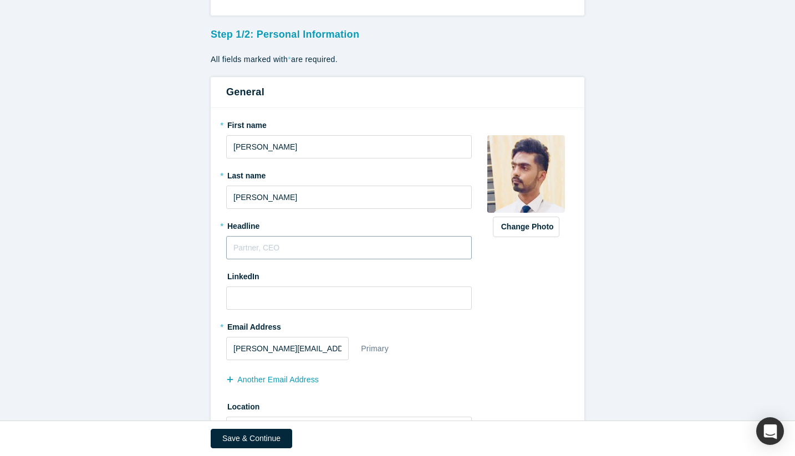
scroll to position [101, 0]
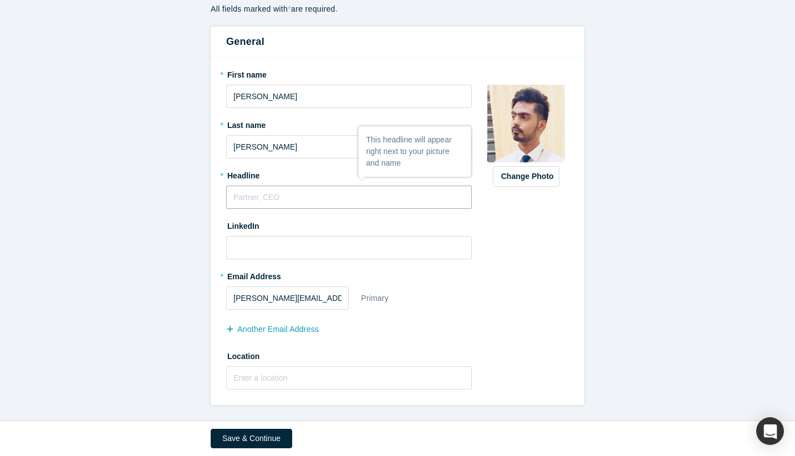
click at [300, 196] on input "text" at bounding box center [349, 197] width 246 height 23
click at [243, 197] on input "Prin HW product mgr" at bounding box center [349, 197] width 246 height 23
type input "HW product mgr"
click at [266, 241] on input at bounding box center [349, 247] width 246 height 23
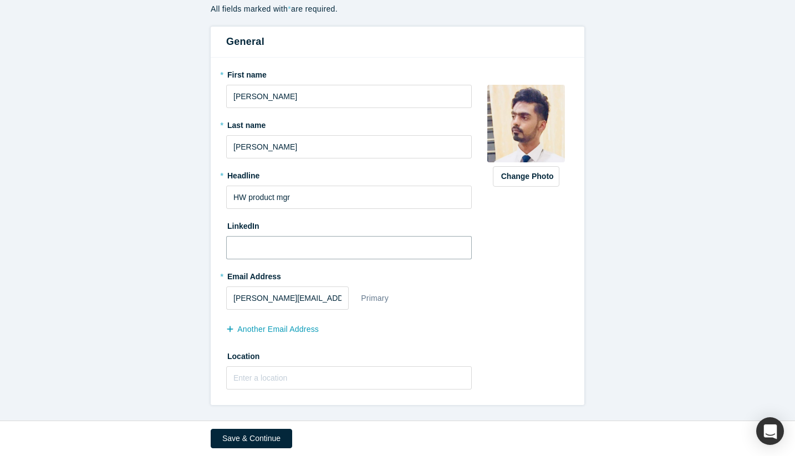
paste input "[URL][DOMAIN_NAME][PERSON_NAME]"
type input "[URL][DOMAIN_NAME][PERSON_NAME]"
click at [263, 379] on input "text" at bounding box center [349, 377] width 246 height 23
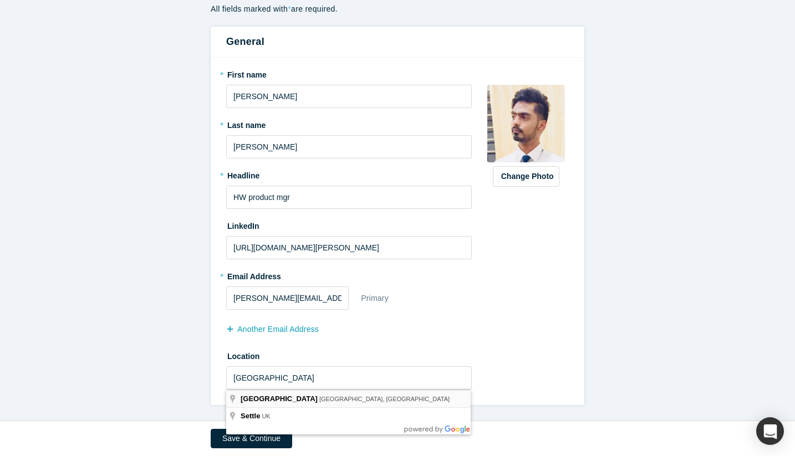
type input "[GEOGRAPHIC_DATA], [GEOGRAPHIC_DATA], [GEOGRAPHIC_DATA]"
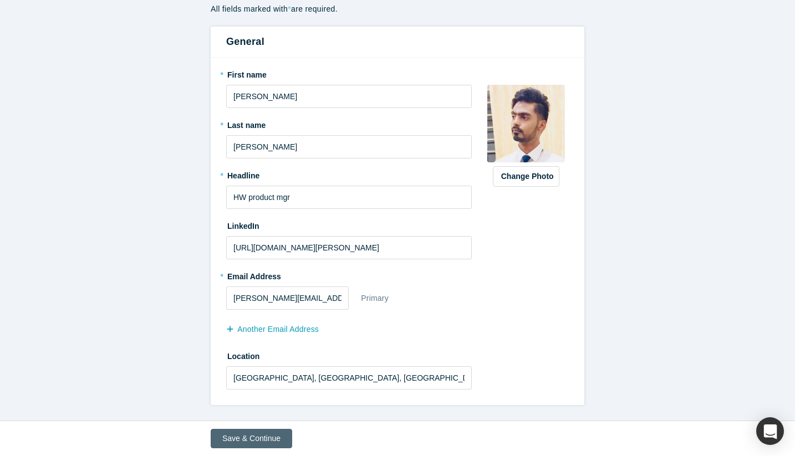
click at [255, 432] on button "Save & Continue" at bounding box center [251, 438] width 81 height 19
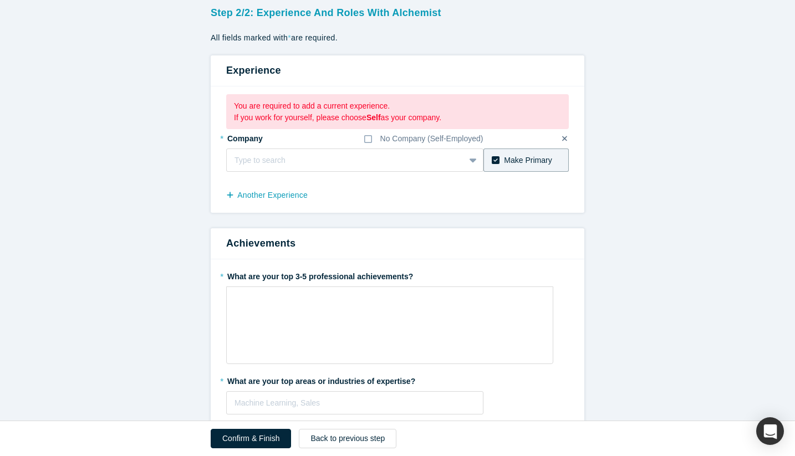
scroll to position [78, 0]
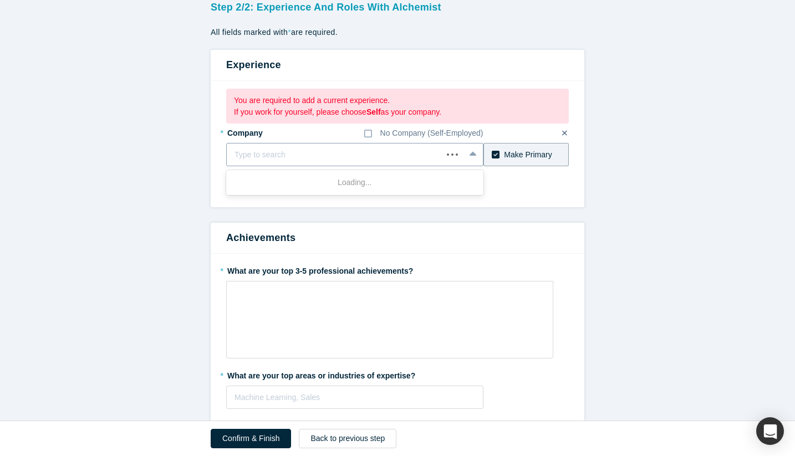
click at [281, 152] on div at bounding box center [335, 155] width 200 height 14
type input "Oracle"
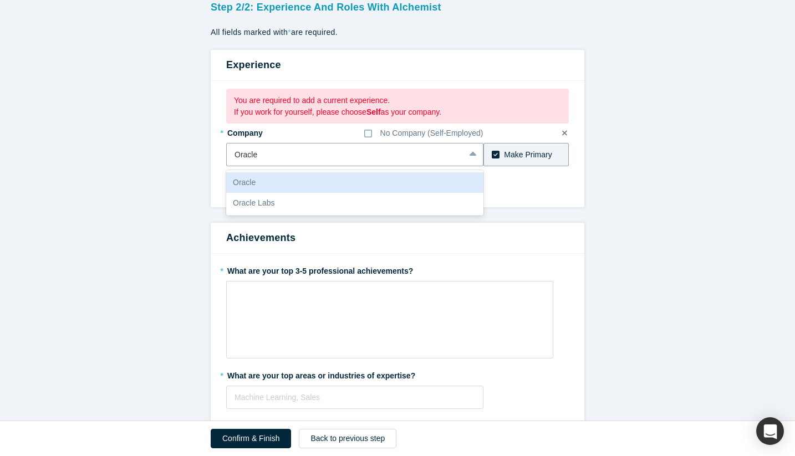
click at [318, 183] on div "Oracle" at bounding box center [354, 182] width 257 height 21
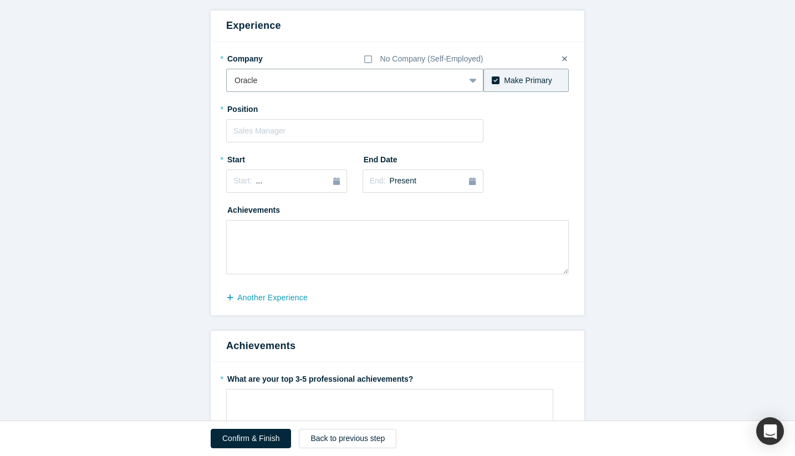
scroll to position [122, 0]
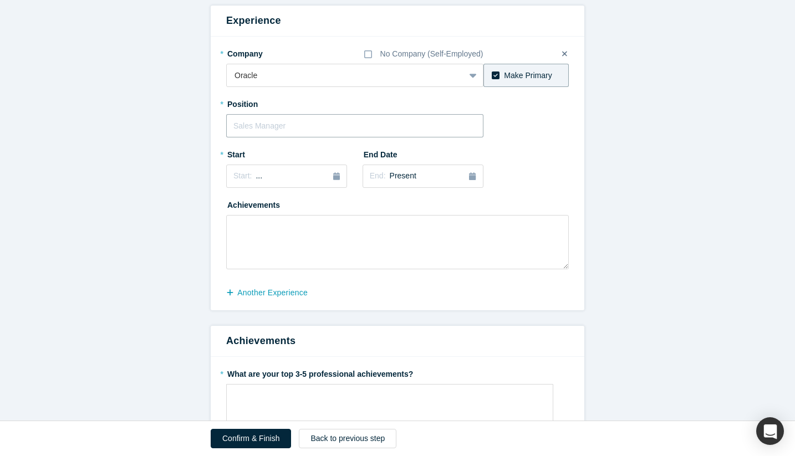
click at [286, 129] on input "text" at bounding box center [354, 125] width 257 height 23
type input "P"
type input "HW produc mgr"
click at [337, 174] on icon "button" at bounding box center [336, 176] width 7 height 8
click at [240, 213] on div "2025" at bounding box center [286, 207] width 121 height 23
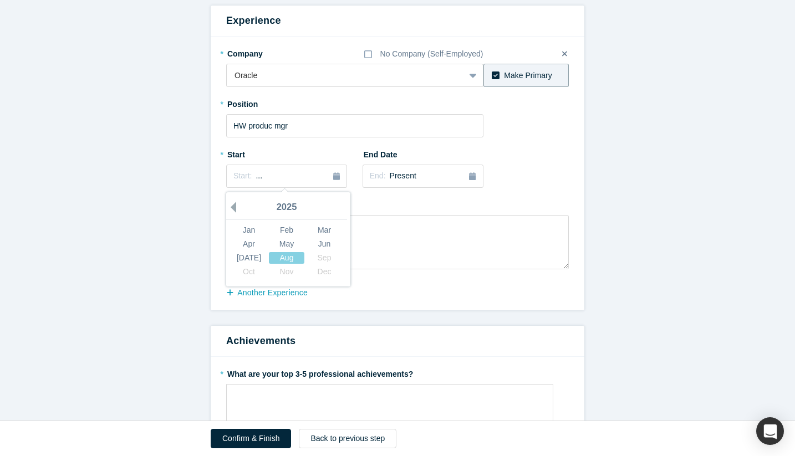
click at [232, 205] on button "Previous Year" at bounding box center [230, 207] width 11 height 11
click at [325, 272] on div "Dec" at bounding box center [324, 272] width 35 height 12
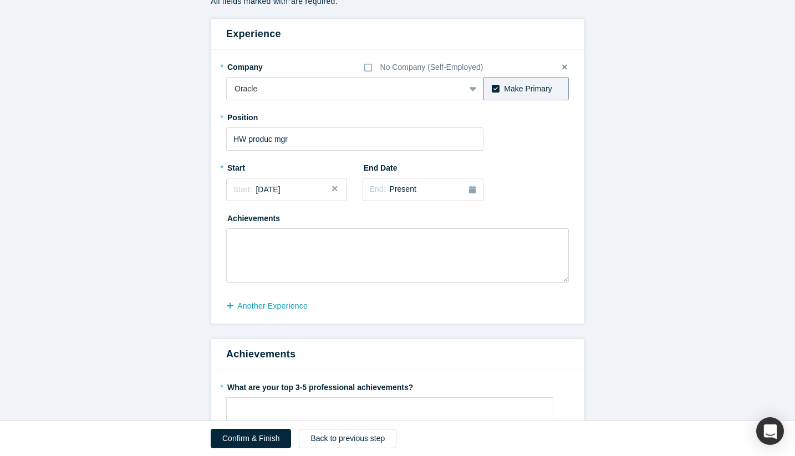
scroll to position [109, 0]
click at [232, 307] on icon "button" at bounding box center [230, 306] width 7 height 8
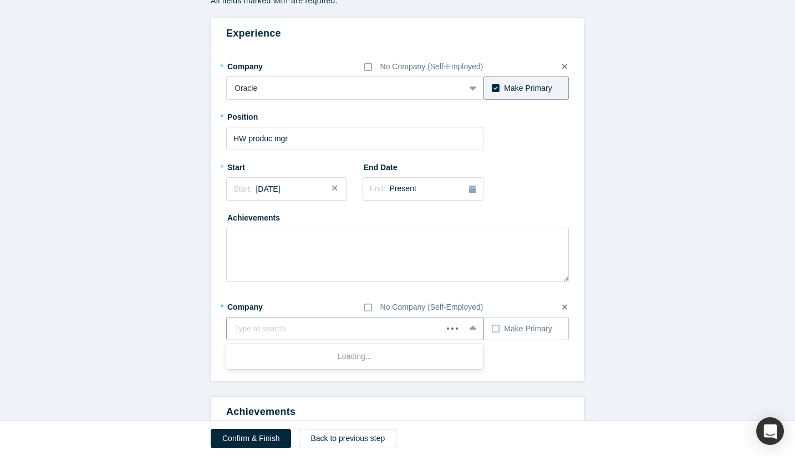
click at [281, 329] on div at bounding box center [335, 329] width 200 height 14
type input "Amazon"
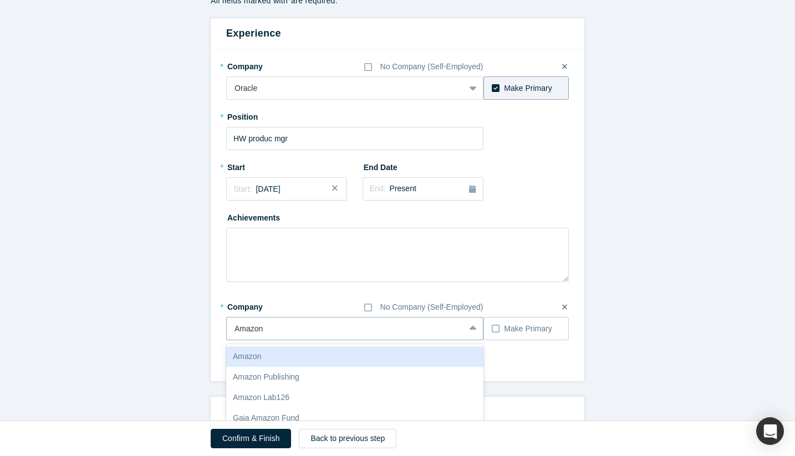
click at [290, 360] on div "Amazon" at bounding box center [354, 356] width 257 height 21
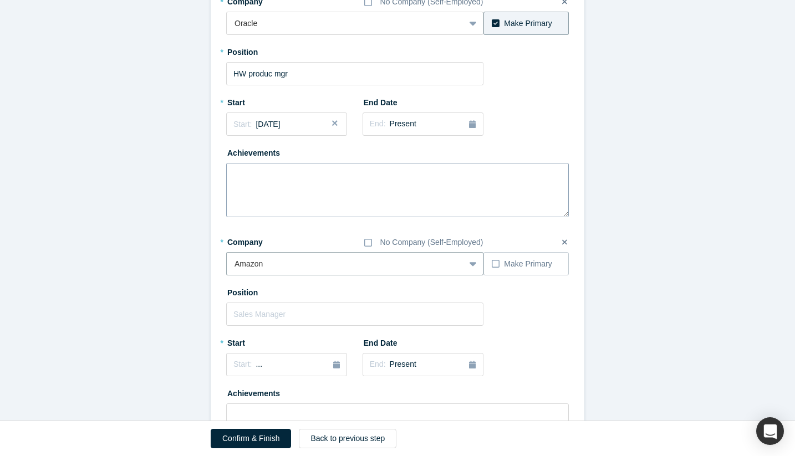
scroll to position [176, 0]
click at [275, 75] on input "HW produc mgr" at bounding box center [354, 71] width 257 height 23
click at [299, 70] on input "HW product mgr" at bounding box center [354, 71] width 257 height 23
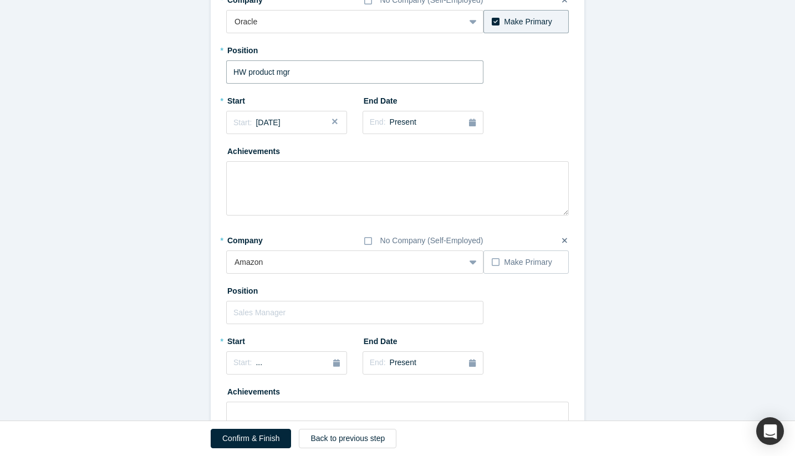
click at [299, 70] on input "HW product mgr" at bounding box center [354, 71] width 257 height 23
type input "HW product mgr"
click at [273, 314] on input "text" at bounding box center [354, 312] width 257 height 23
type input "HW product mgr"
click at [334, 363] on icon "button" at bounding box center [336, 363] width 7 height 8
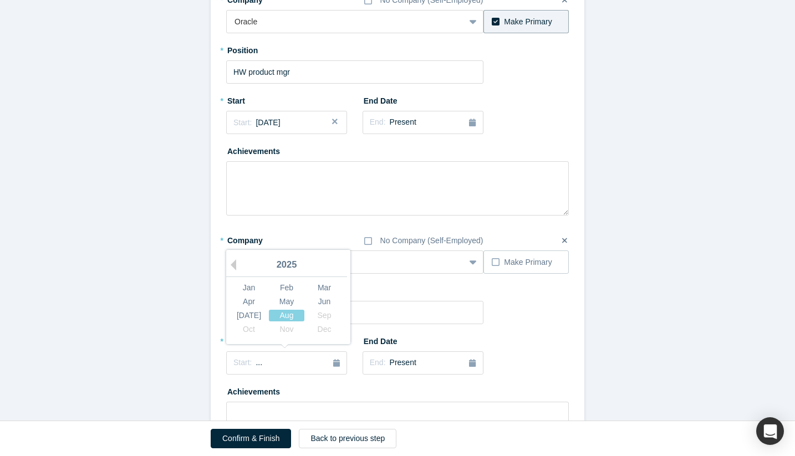
click at [240, 263] on div "2025" at bounding box center [286, 265] width 121 height 23
click at [239, 263] on div "2025" at bounding box center [286, 265] width 121 height 23
click at [234, 263] on button "Previous Year" at bounding box center [230, 264] width 11 height 11
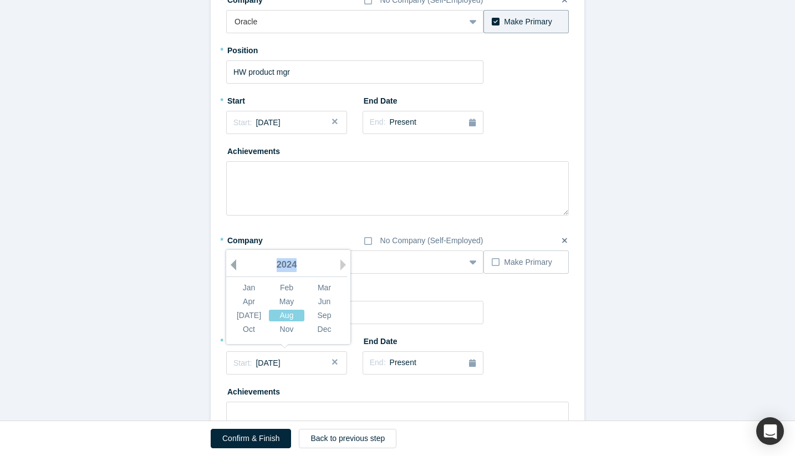
click at [234, 263] on button "Previous Year" at bounding box center [230, 264] width 11 height 11
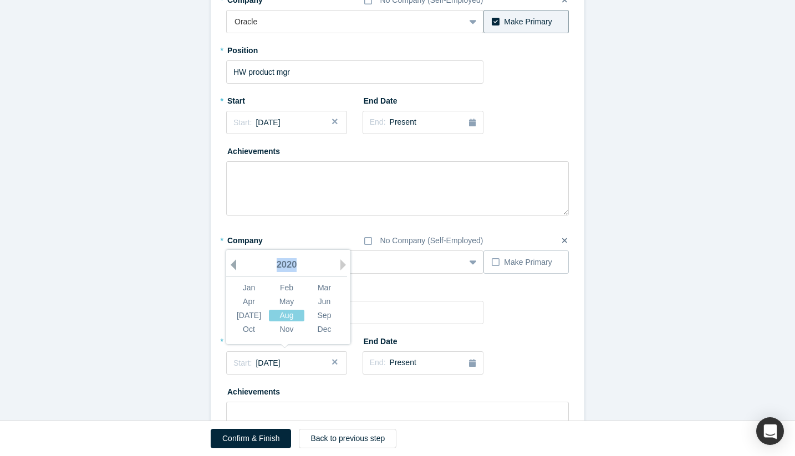
click at [234, 263] on button "Previous Year" at bounding box center [230, 264] width 11 height 11
click at [324, 307] on div "Jun" at bounding box center [324, 302] width 35 height 12
click at [472, 366] on icon "button" at bounding box center [472, 363] width 7 height 8
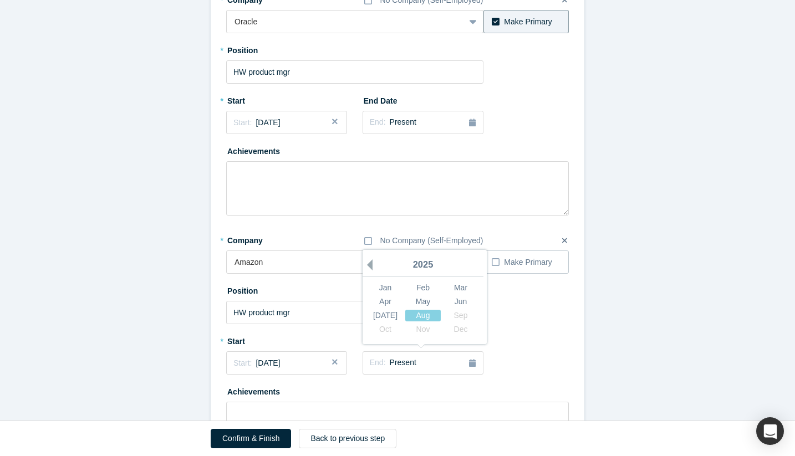
click at [372, 262] on button "Previous Year" at bounding box center [366, 264] width 11 height 11
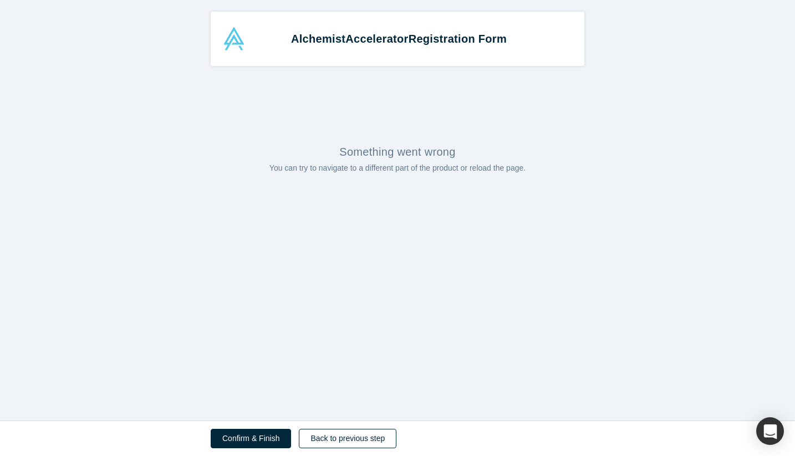
click at [335, 443] on button "Back to previous step" at bounding box center [348, 438] width 98 height 19
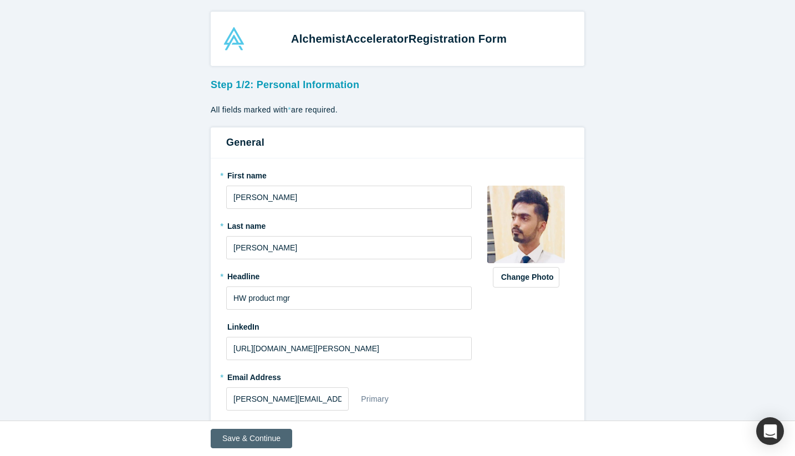
click at [264, 441] on button "Save & Continue" at bounding box center [251, 438] width 81 height 19
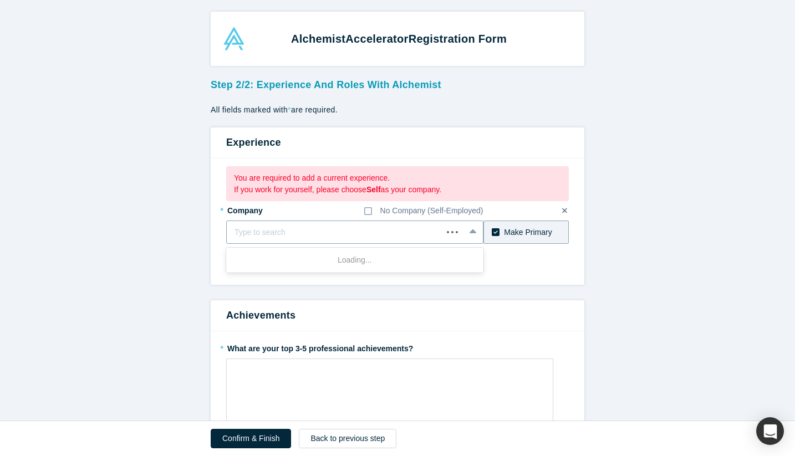
click at [344, 233] on div at bounding box center [335, 233] width 200 height 14
type input "oracle"
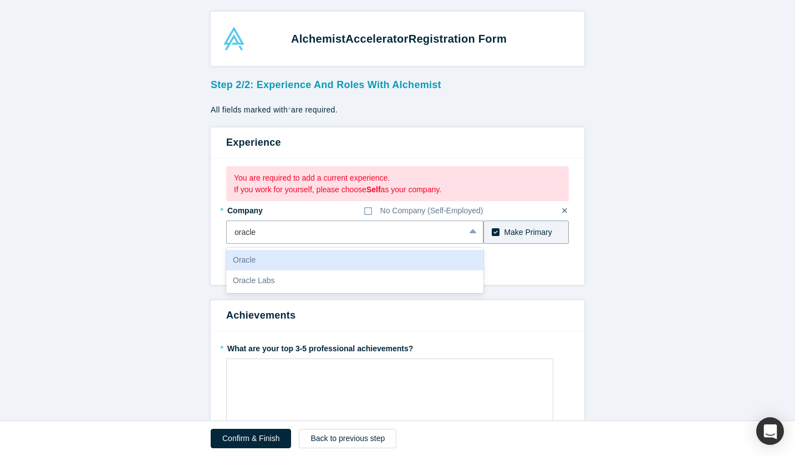
click at [303, 263] on div "Oracle" at bounding box center [354, 260] width 257 height 21
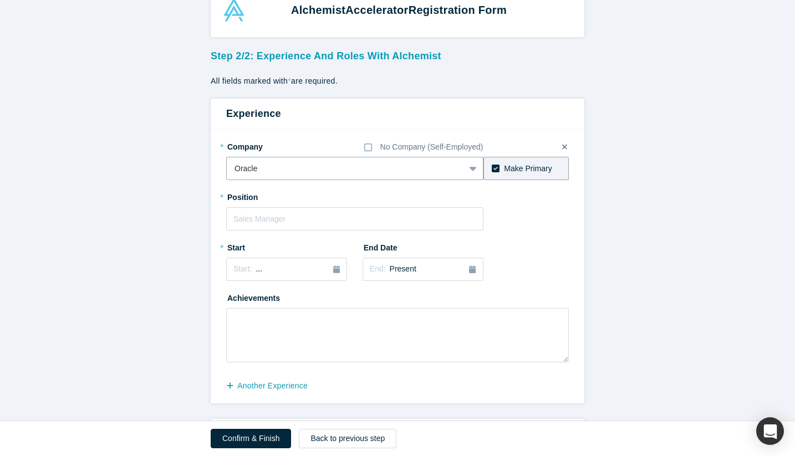
scroll to position [43, 0]
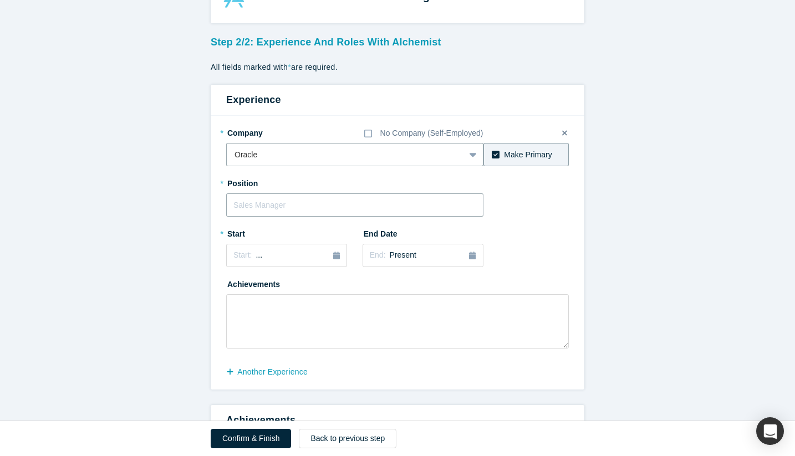
click at [277, 195] on input "text" at bounding box center [354, 204] width 257 height 23
type input "HW product mgr"
click at [342, 259] on button "Start: ..." at bounding box center [286, 255] width 121 height 23
click at [238, 286] on div "2025" at bounding box center [286, 287] width 121 height 23
click at [237, 287] on div "2025" at bounding box center [286, 287] width 121 height 23
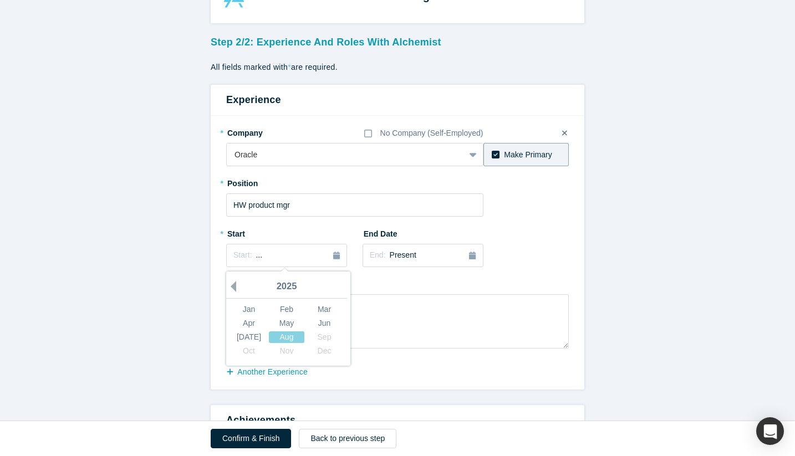
click at [233, 284] on button "Previous Year" at bounding box center [230, 286] width 11 height 11
click at [324, 351] on div "Dec" at bounding box center [324, 351] width 35 height 12
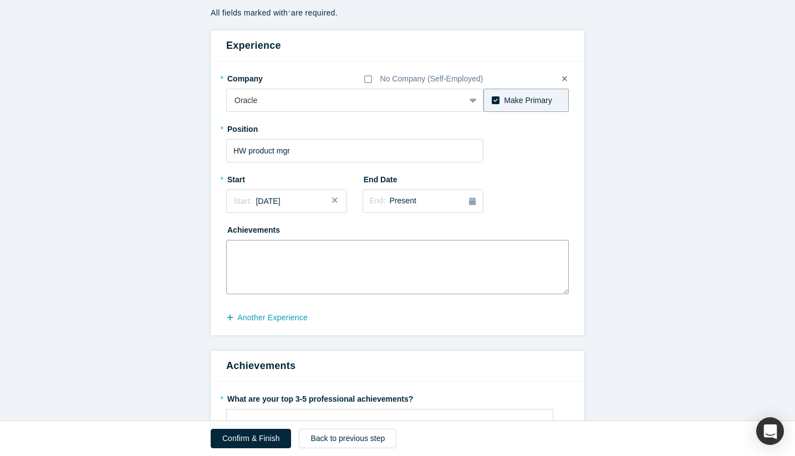
scroll to position [109, 0]
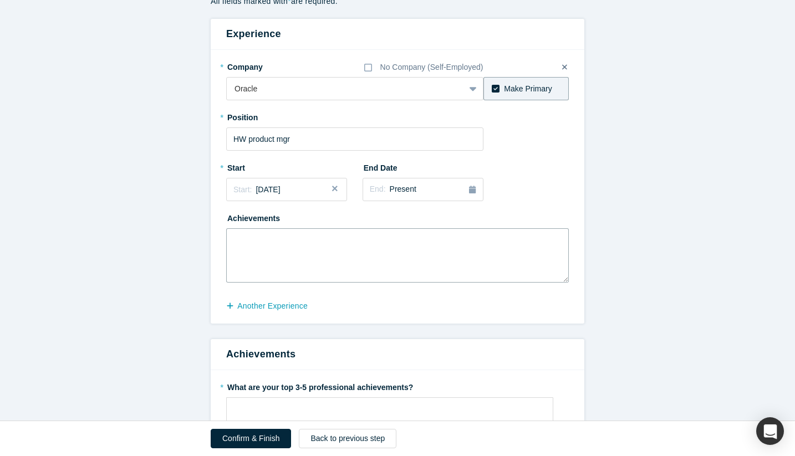
click at [288, 269] on textarea at bounding box center [397, 255] width 343 height 54
click at [256, 310] on button "another Experience" at bounding box center [272, 306] width 93 height 19
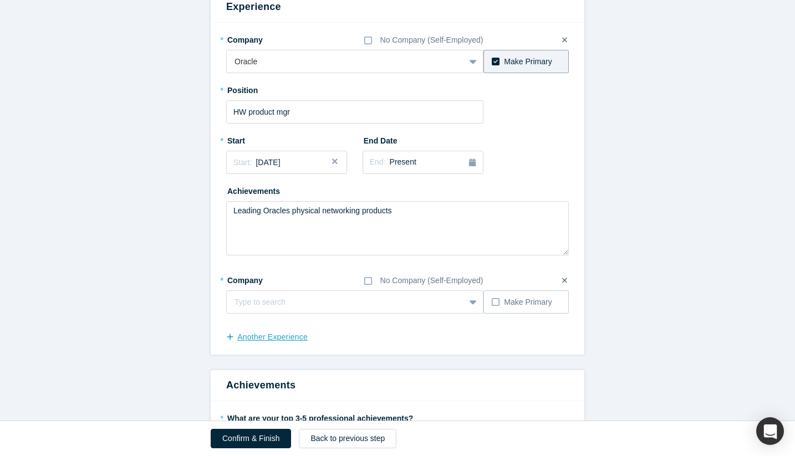
scroll to position [156, 0]
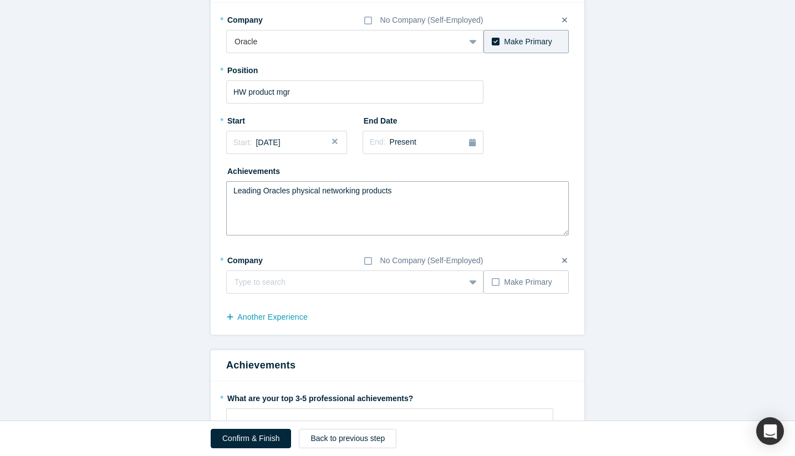
click at [415, 190] on textarea "Leading Oracles physical networking products" at bounding box center [397, 208] width 343 height 54
type textarea "Leading Oracles physical networking products with project stargate and other hi…"
click at [257, 287] on div at bounding box center [346, 283] width 222 height 14
type input "amazon"
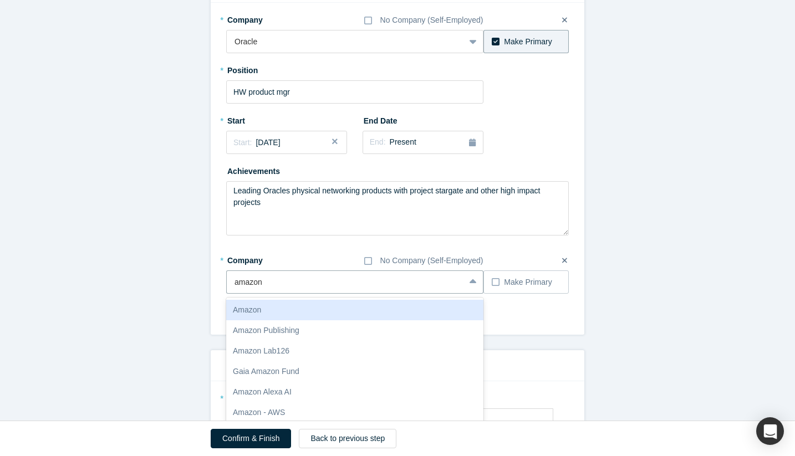
click at [283, 315] on div "Amazon" at bounding box center [354, 310] width 257 height 21
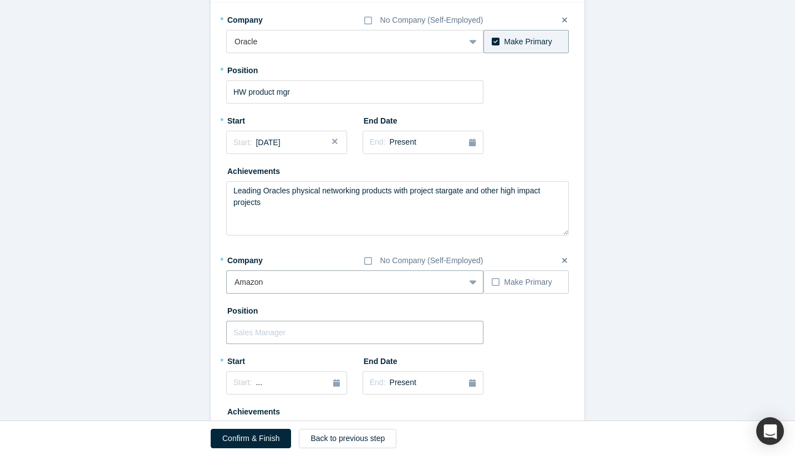
click at [264, 337] on input "text" at bounding box center [354, 332] width 257 height 23
type input "HW product mgr"
click at [333, 381] on icon "button" at bounding box center [336, 383] width 7 height 8
click at [237, 284] on div "2025" at bounding box center [286, 285] width 121 height 23
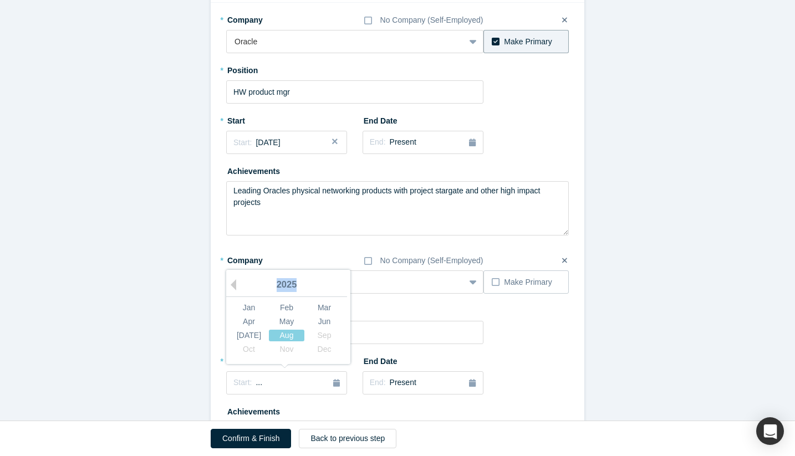
click at [237, 284] on div "2025" at bounding box center [286, 285] width 121 height 23
click at [232, 282] on button "Previous Year" at bounding box center [230, 284] width 11 height 11
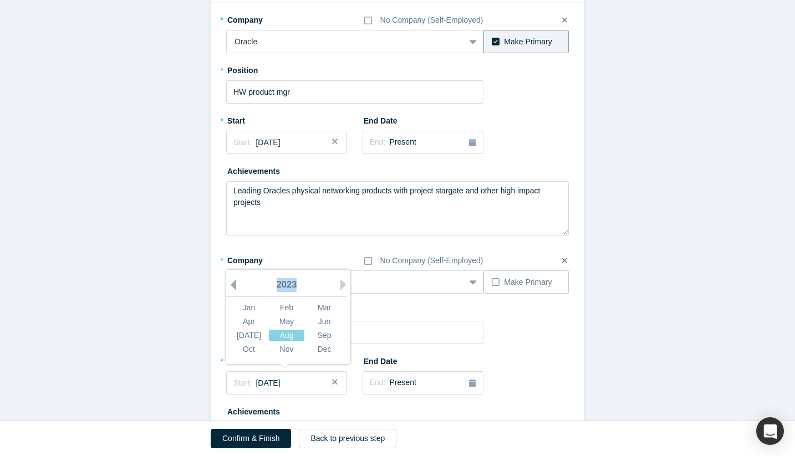
click at [232, 282] on button "Previous Year" at bounding box center [230, 284] width 11 height 11
click at [282, 282] on div "2022" at bounding box center [286, 285] width 121 height 23
click at [289, 286] on div "2022" at bounding box center [286, 285] width 121 height 23
click at [238, 286] on div "2022" at bounding box center [286, 285] width 121 height 23
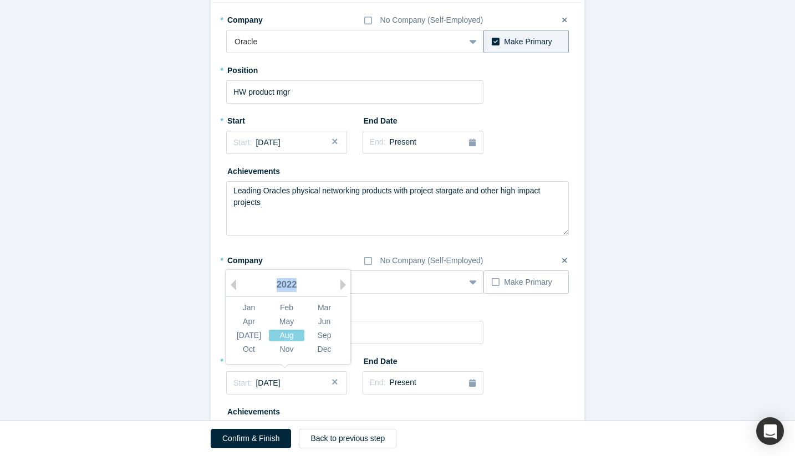
click at [238, 286] on div "2022" at bounding box center [286, 285] width 121 height 23
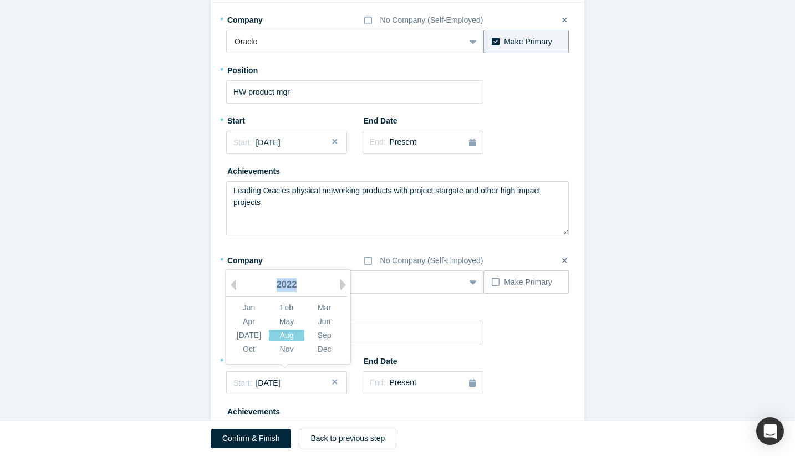
click at [238, 286] on div "2022" at bounding box center [286, 285] width 121 height 23
click at [236, 286] on button "Previous Year" at bounding box center [230, 284] width 11 height 11
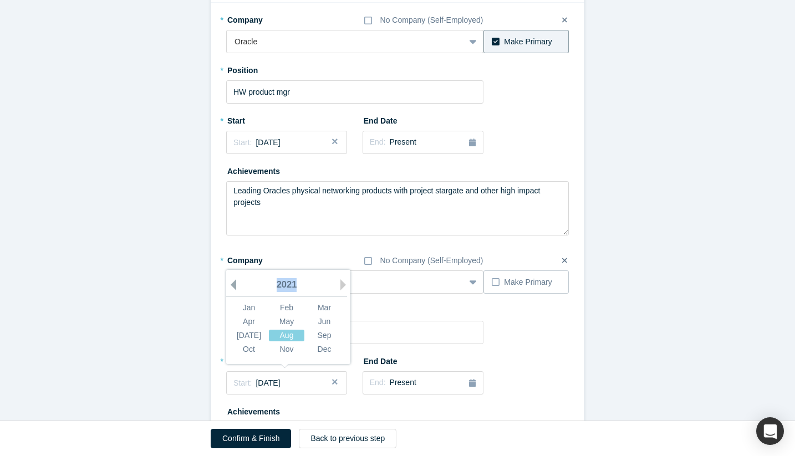
click at [236, 286] on button "Previous Year" at bounding box center [230, 284] width 11 height 11
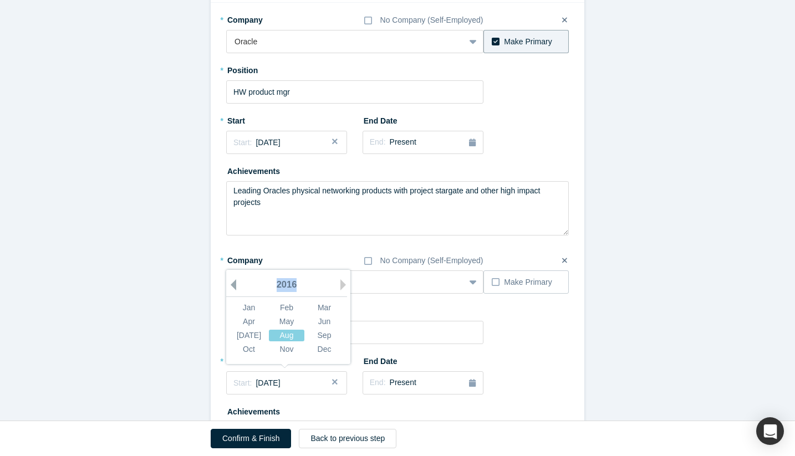
click at [236, 286] on button "Previous Year" at bounding box center [230, 284] width 11 height 11
click at [341, 281] on button "Next Year" at bounding box center [345, 284] width 11 height 11
click at [323, 320] on div "Jun" at bounding box center [324, 322] width 35 height 12
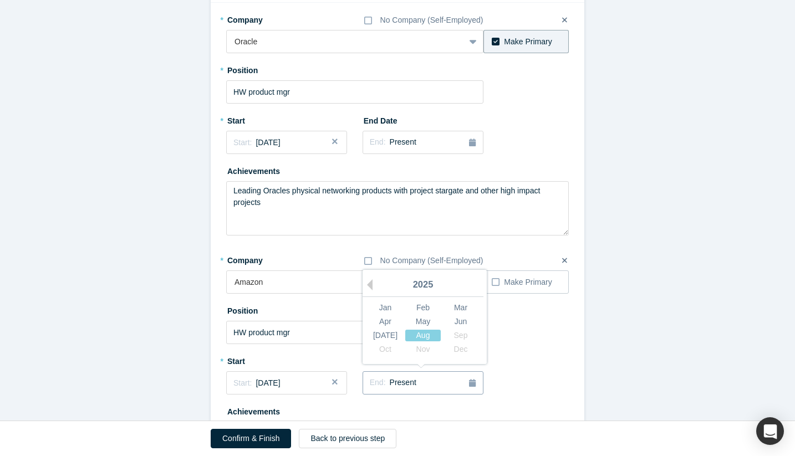
click at [472, 382] on icon "button" at bounding box center [472, 383] width 7 height 8
click at [374, 286] on div "2025" at bounding box center [423, 285] width 121 height 23
click at [372, 283] on button "Previous Year" at bounding box center [366, 284] width 11 height 11
